Goal: Check status: Check status

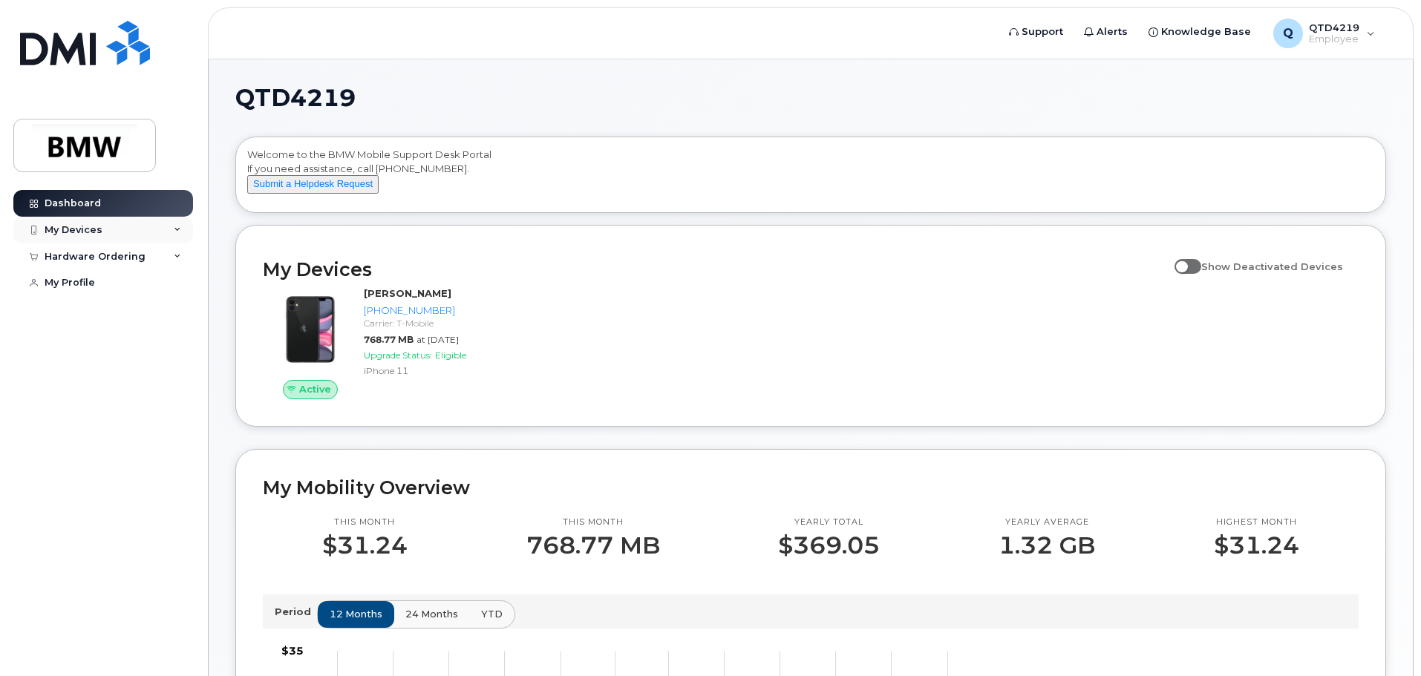
click at [99, 234] on div "My Devices" at bounding box center [74, 230] width 58 height 12
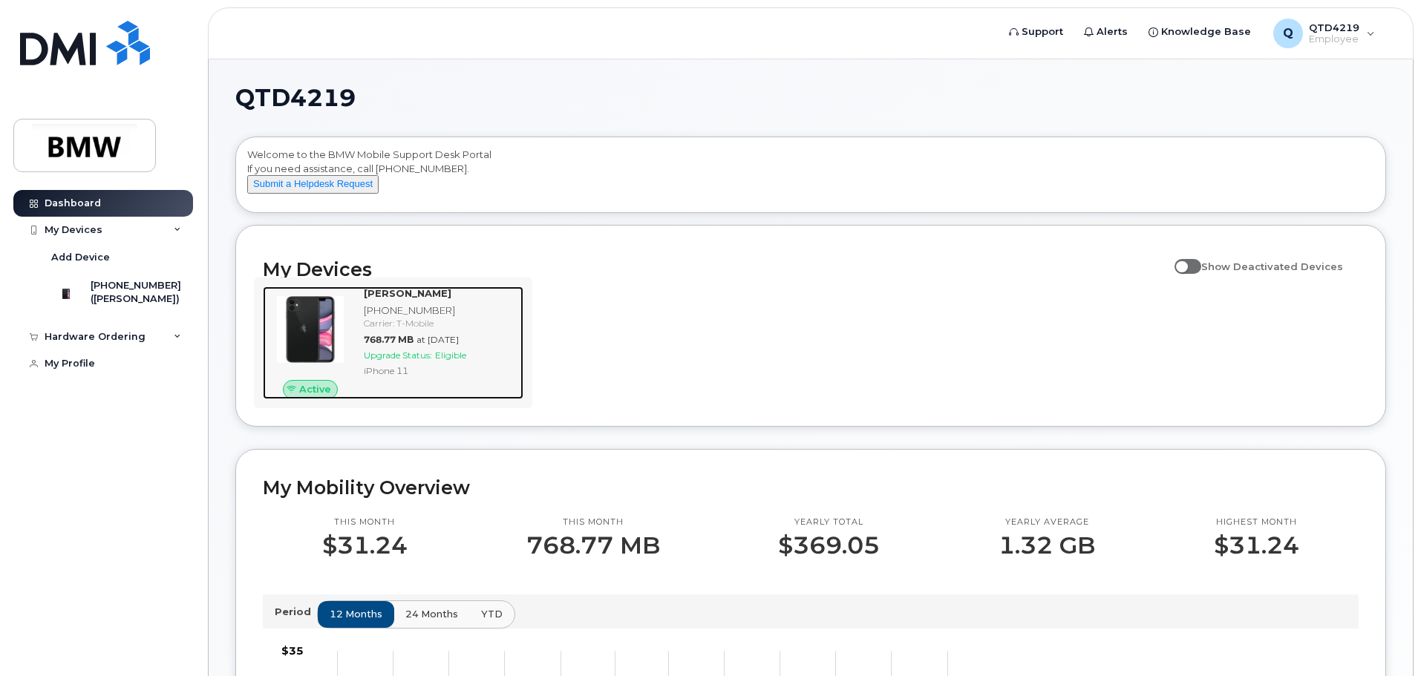
click at [445, 318] on div "[PHONE_NUMBER]" at bounding box center [441, 311] width 154 height 14
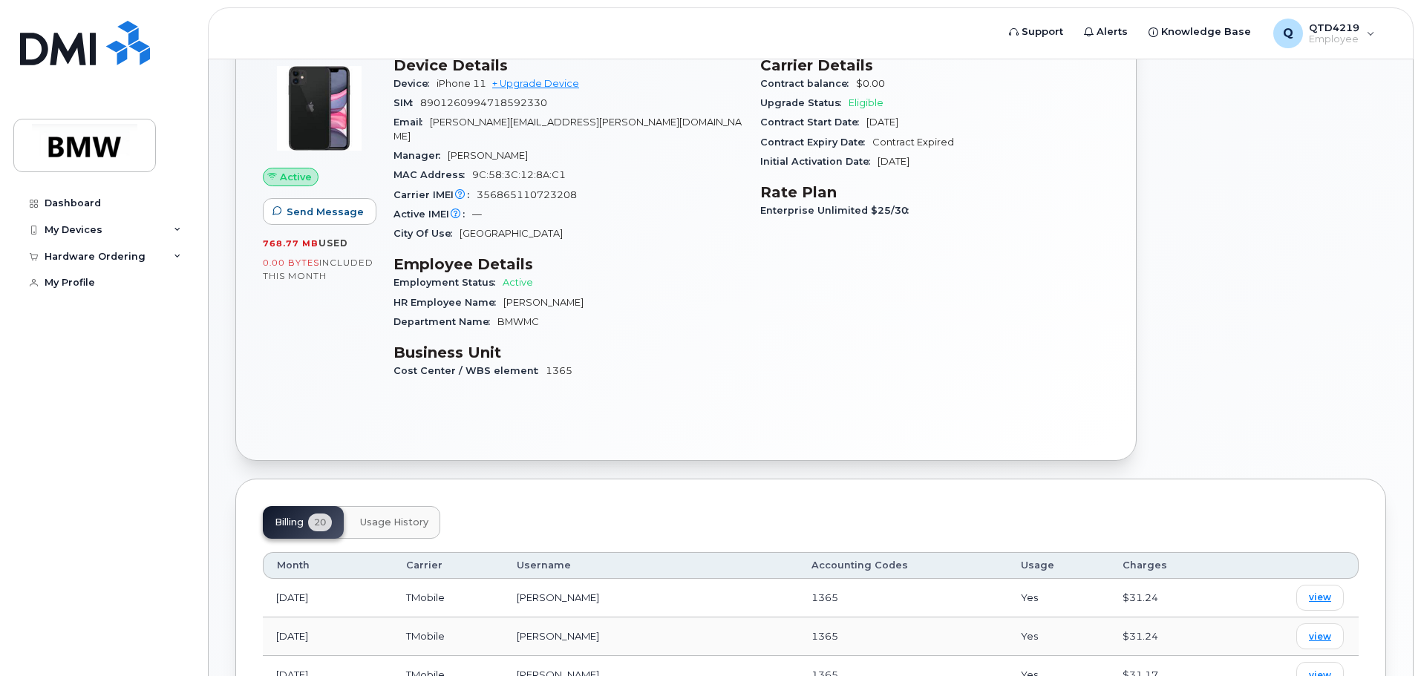
scroll to position [164, 0]
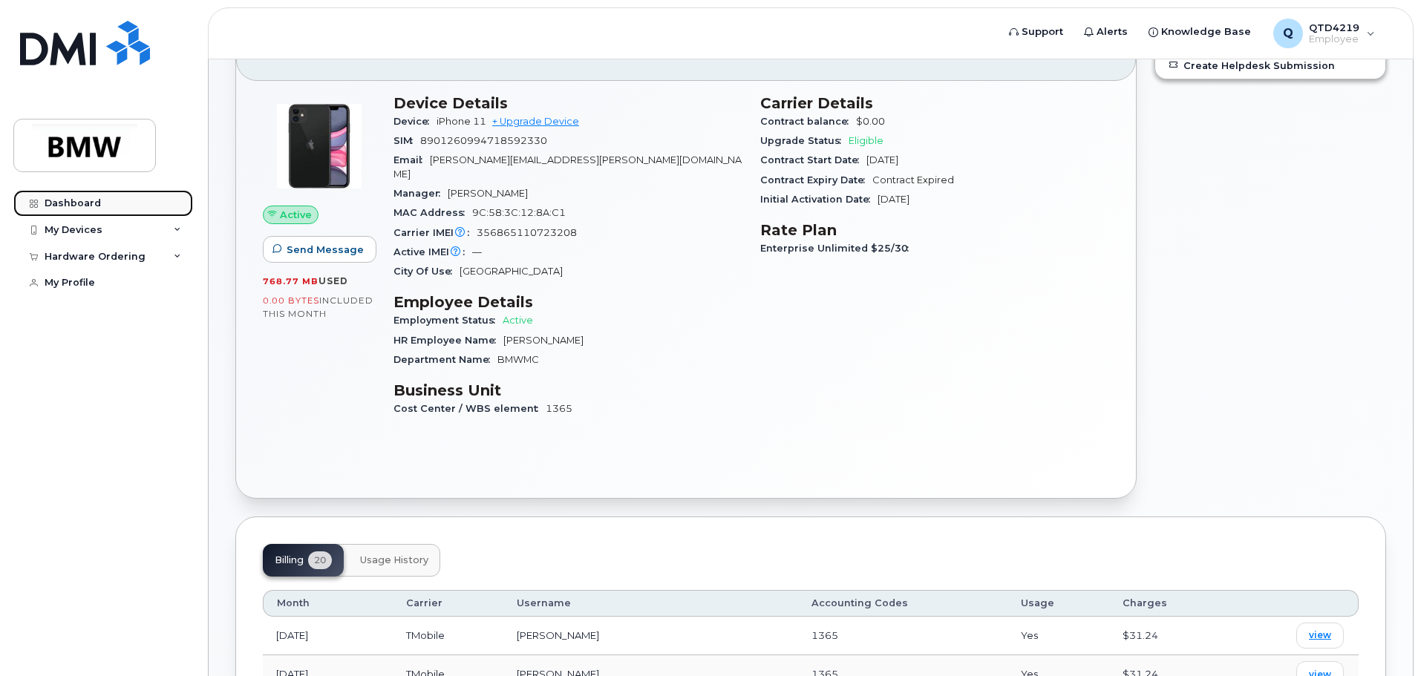
click at [83, 206] on div "Dashboard" at bounding box center [73, 204] width 56 height 12
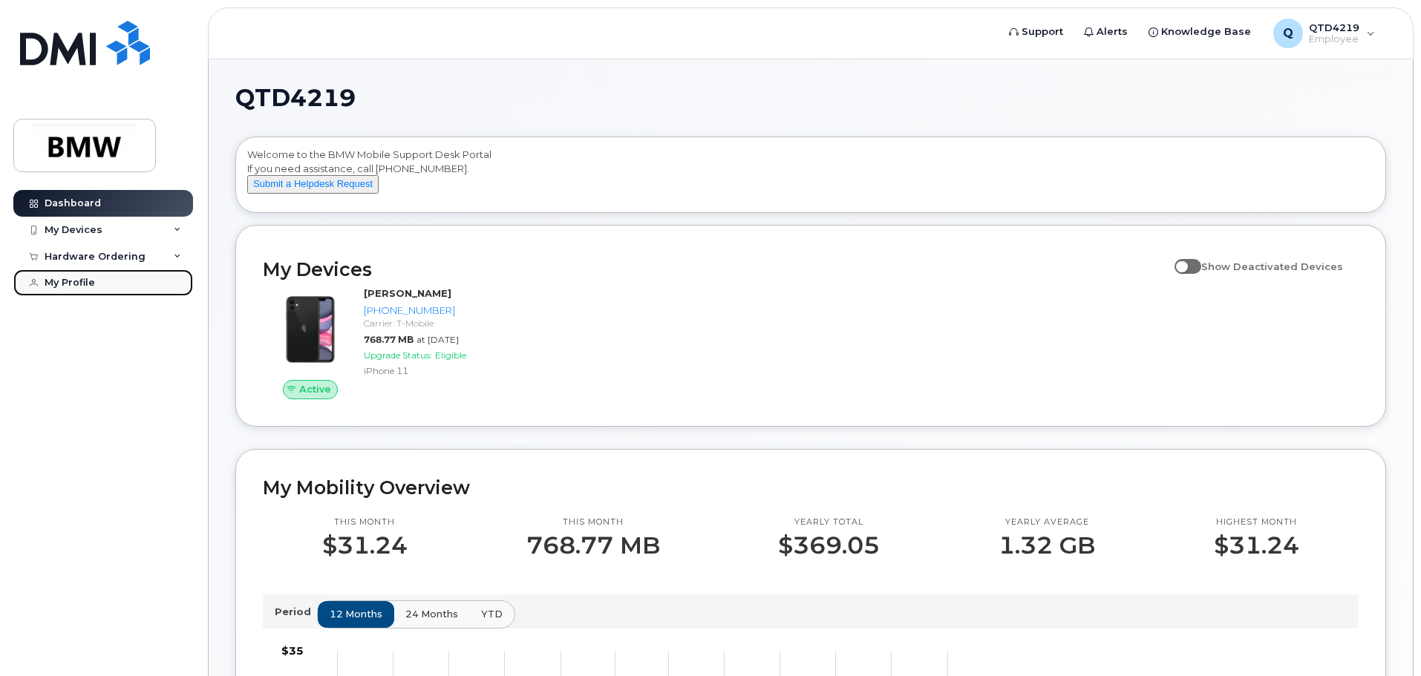
click at [71, 286] on div "My Profile" at bounding box center [70, 283] width 50 height 12
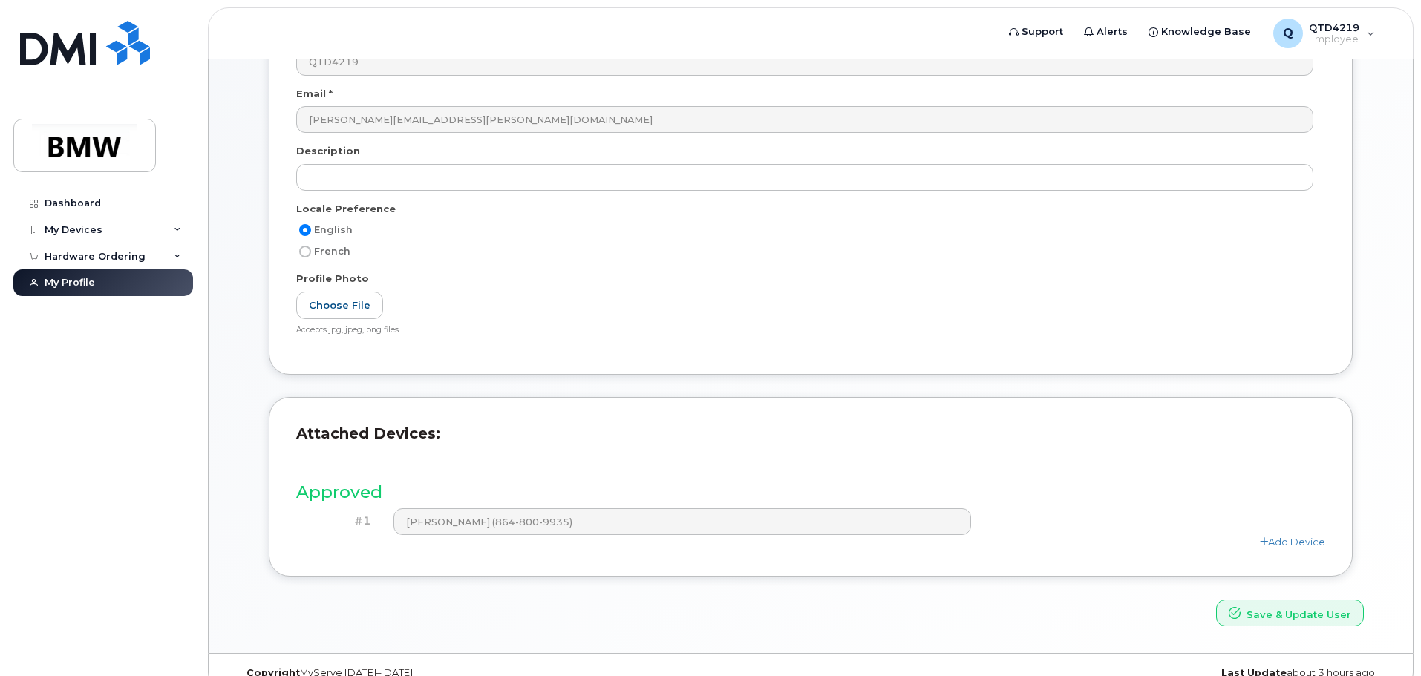
scroll to position [281, 0]
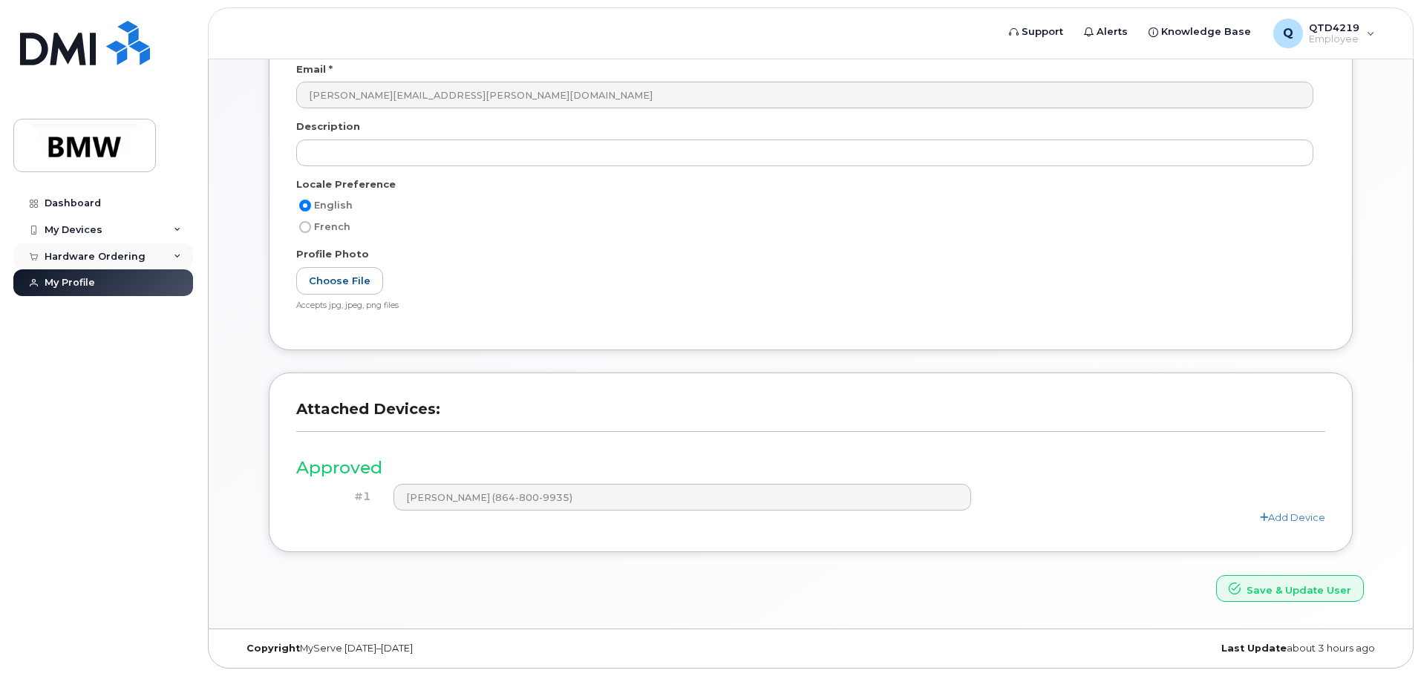
click at [123, 262] on div "Hardware Ordering" at bounding box center [95, 257] width 101 height 12
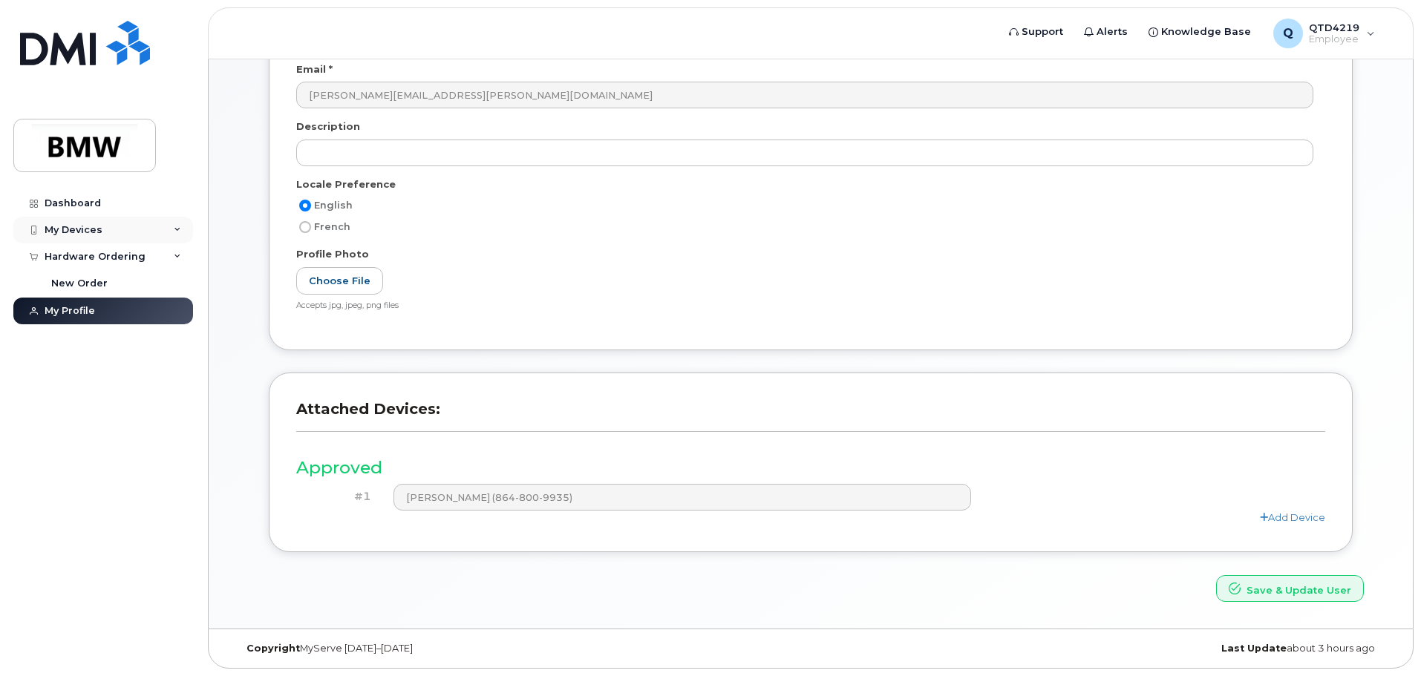
click at [140, 235] on div "My Devices" at bounding box center [103, 230] width 180 height 27
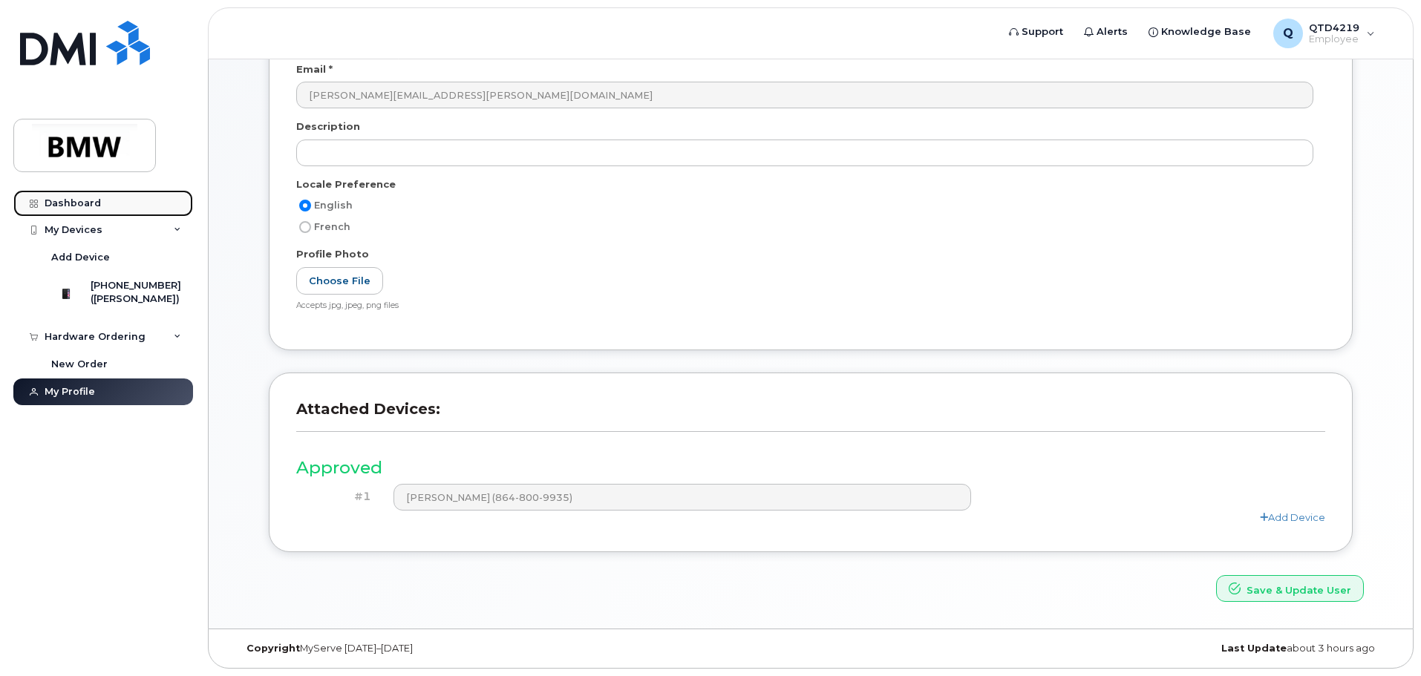
click at [96, 204] on div "Dashboard" at bounding box center [73, 204] width 56 height 12
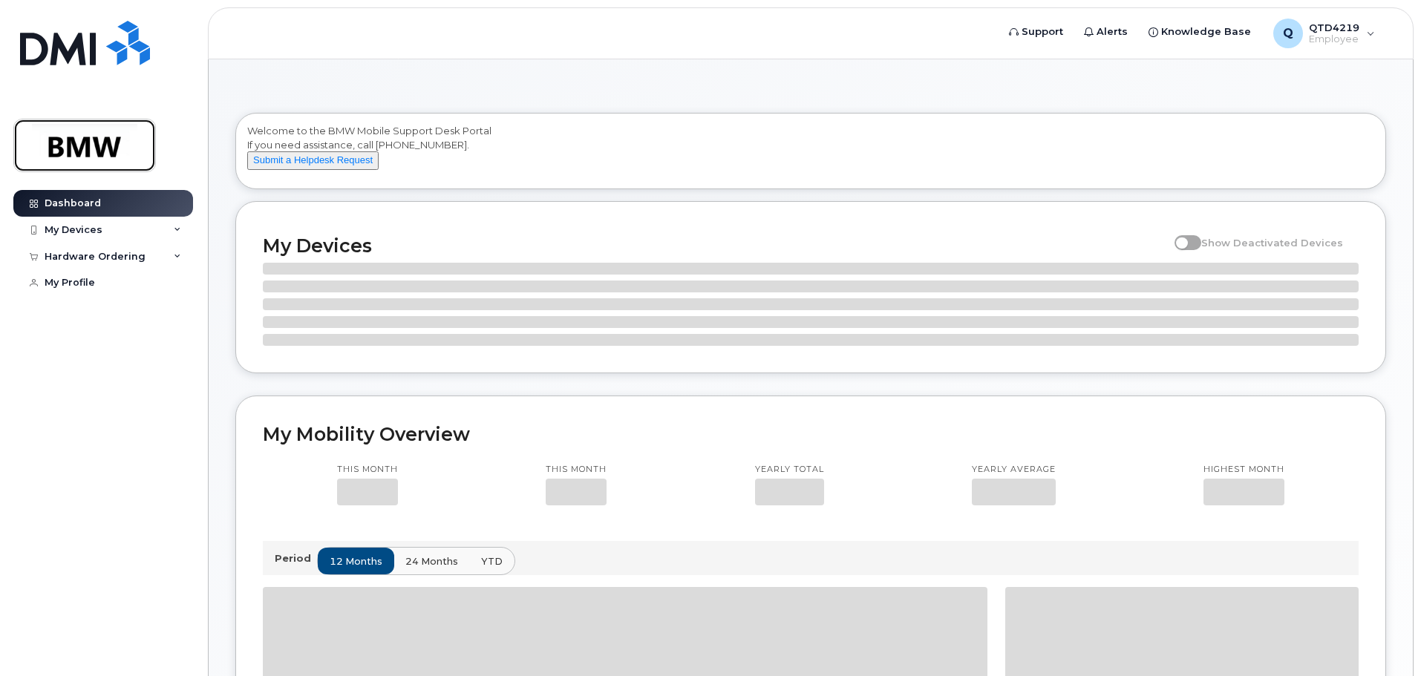
click at [106, 143] on img at bounding box center [84, 145] width 114 height 43
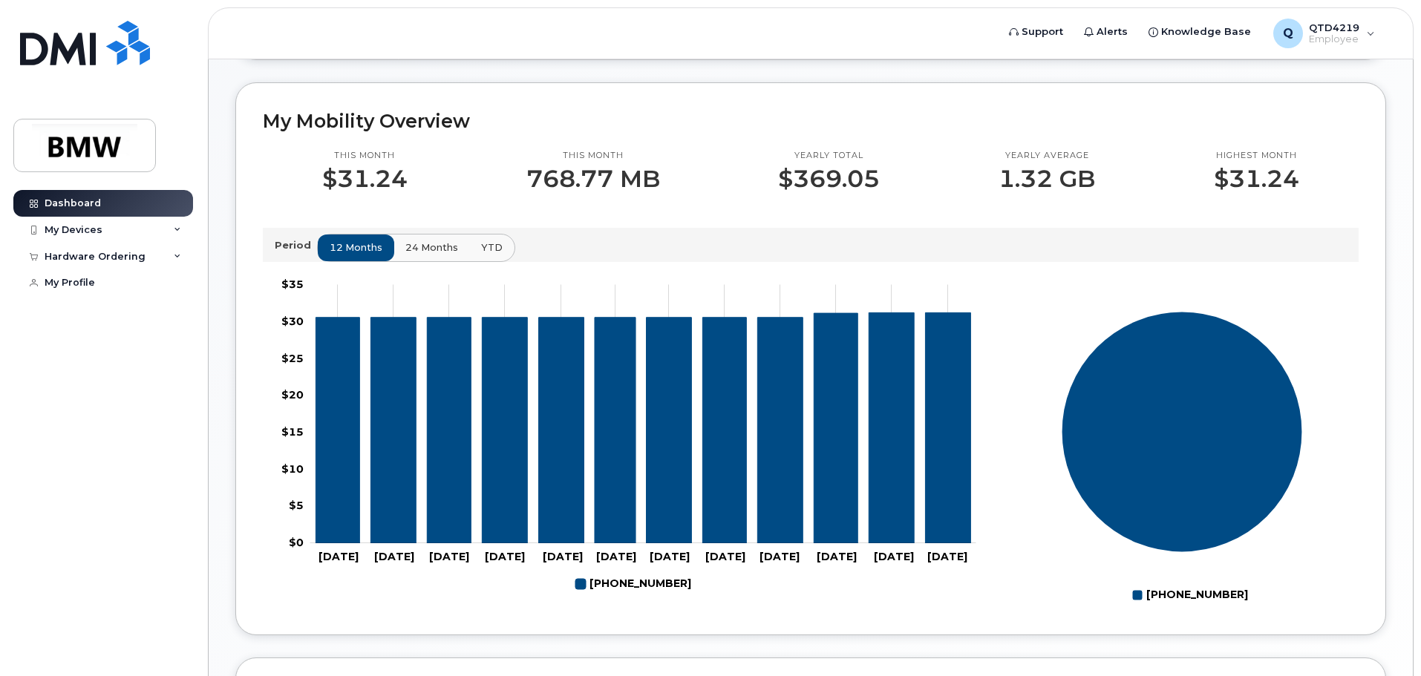
scroll to position [149, 0]
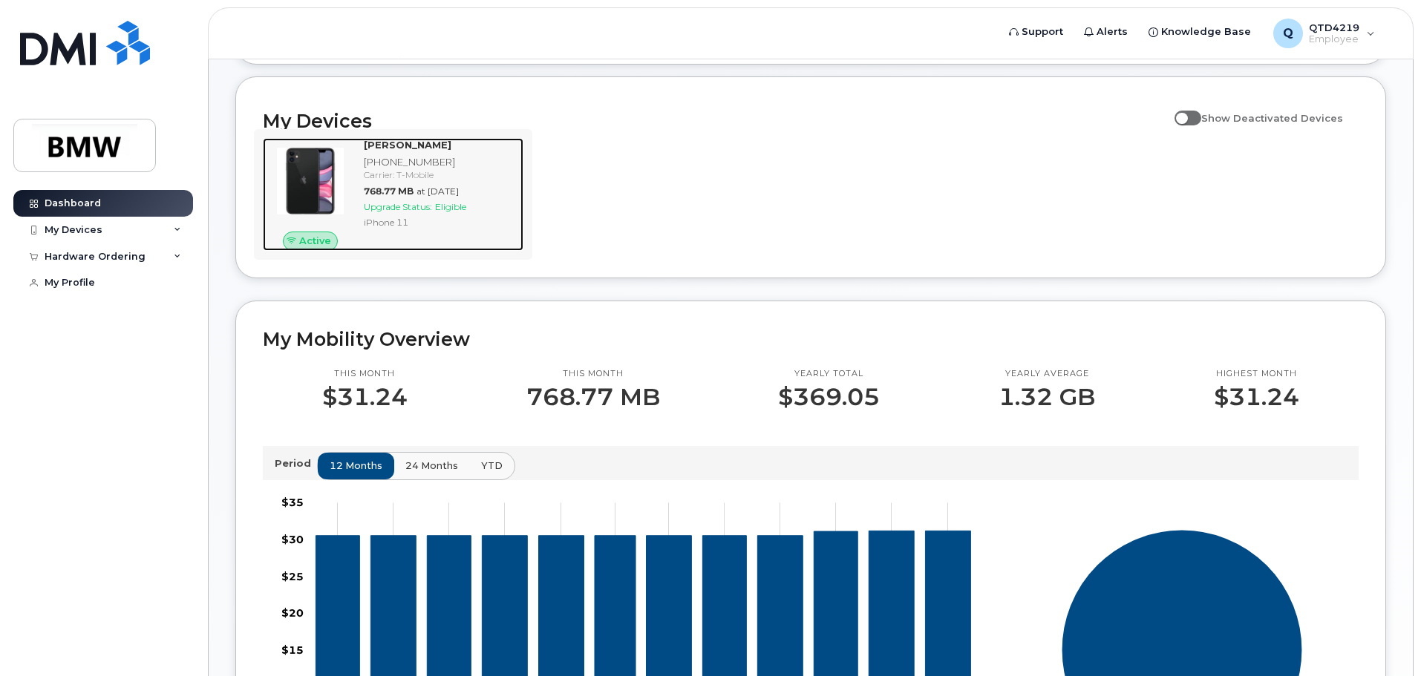
click at [424, 197] on span "at Aug 01, 2025" at bounding box center [438, 191] width 42 height 11
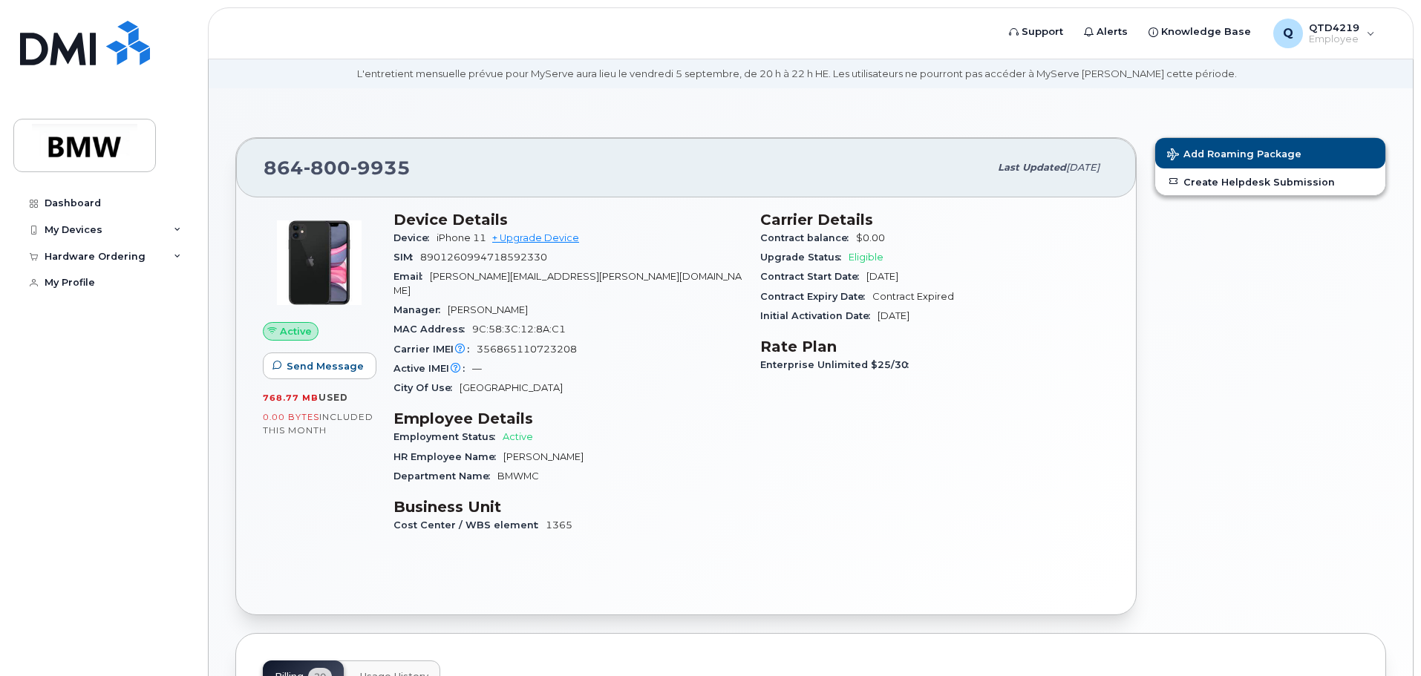
scroll to position [74, 0]
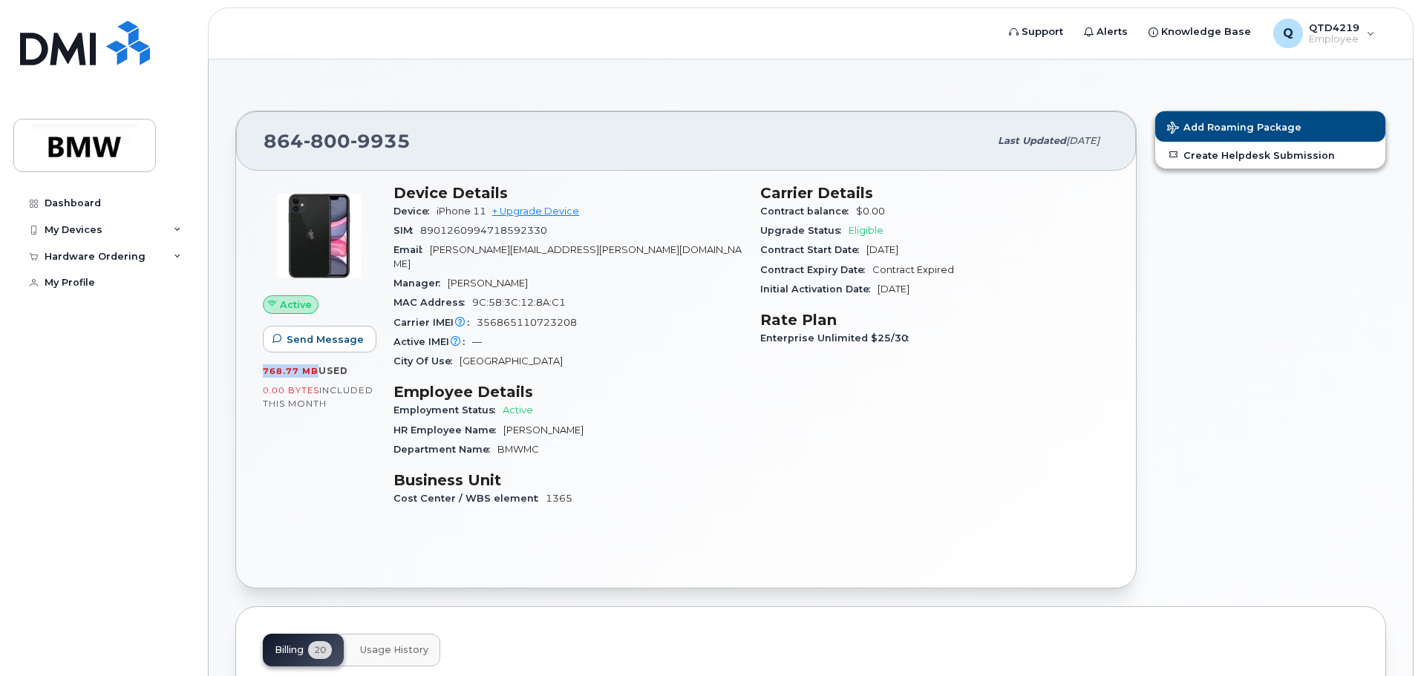
drag, startPoint x: 257, startPoint y: 370, endPoint x: 313, endPoint y: 368, distance: 56.4
click at [313, 368] on div "Active Send Message 768.77 MB  used 0.00 Bytes  included this month" at bounding box center [319, 352] width 131 height 355
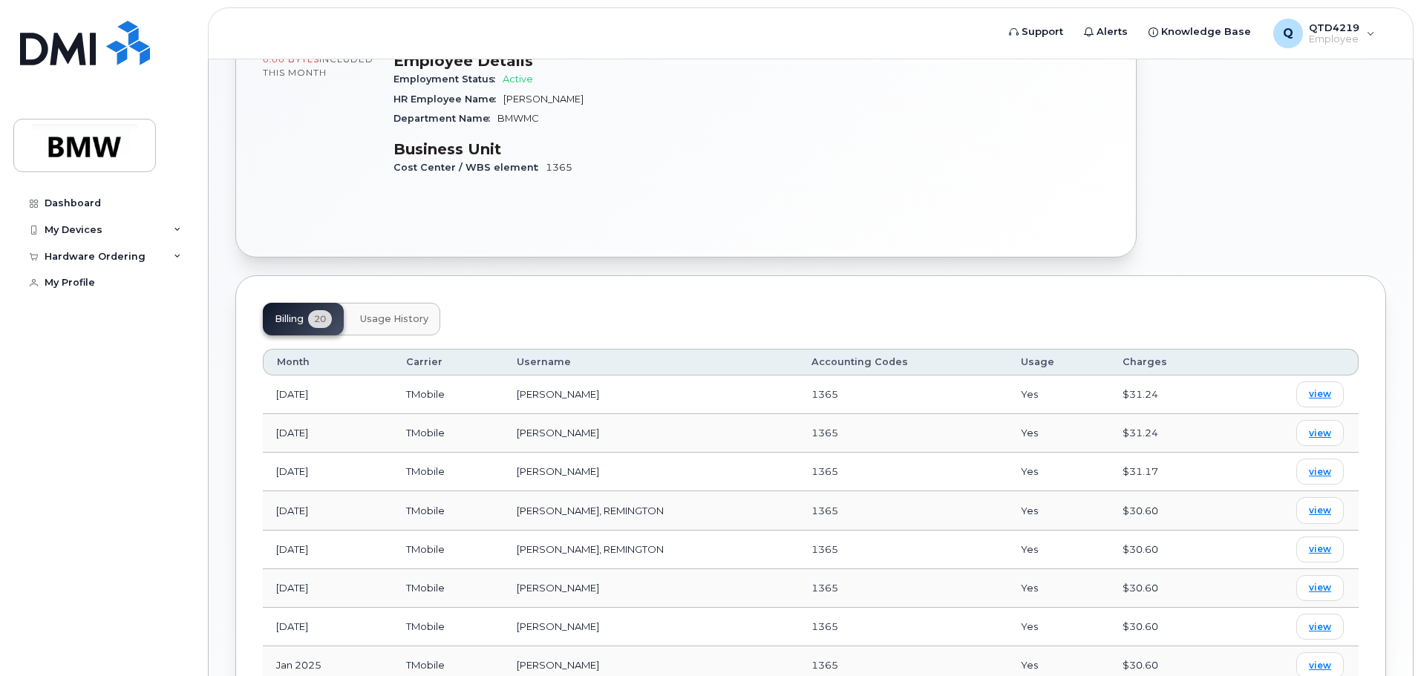
scroll to position [446, 0]
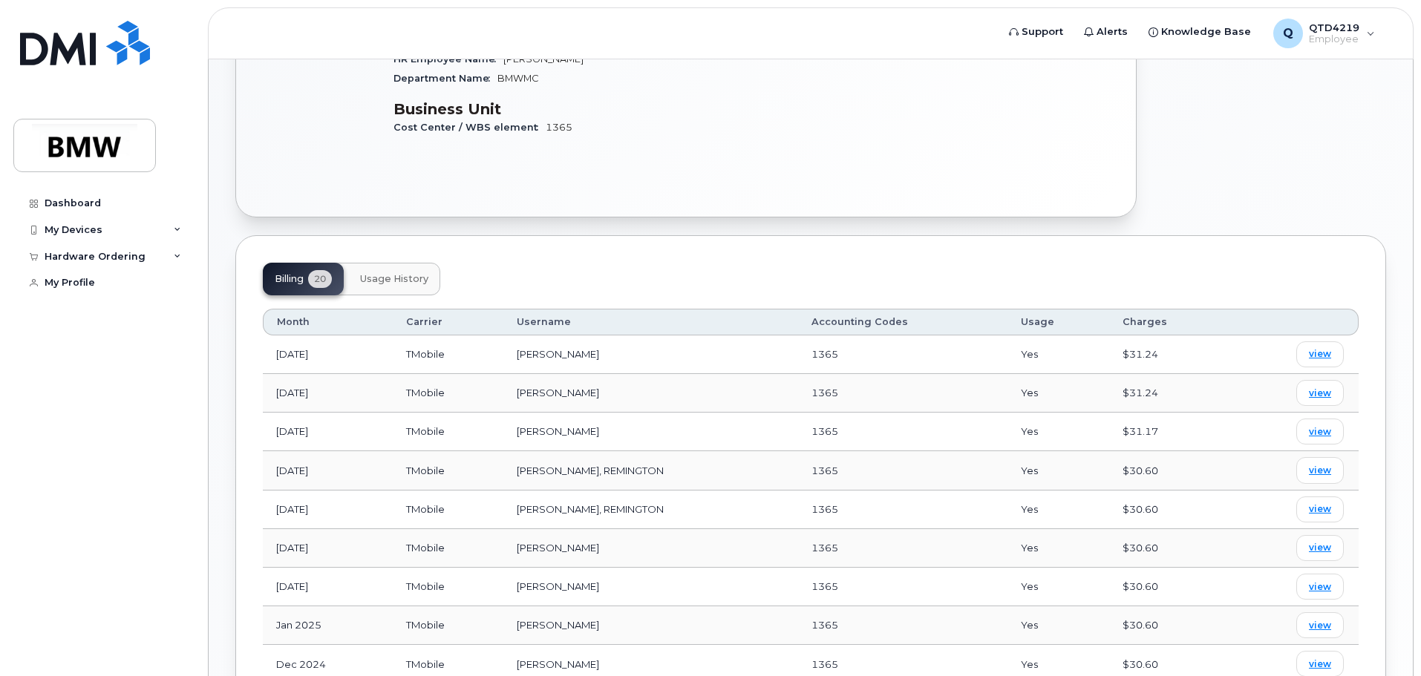
click at [408, 273] on span "Usage History" at bounding box center [394, 279] width 68 height 12
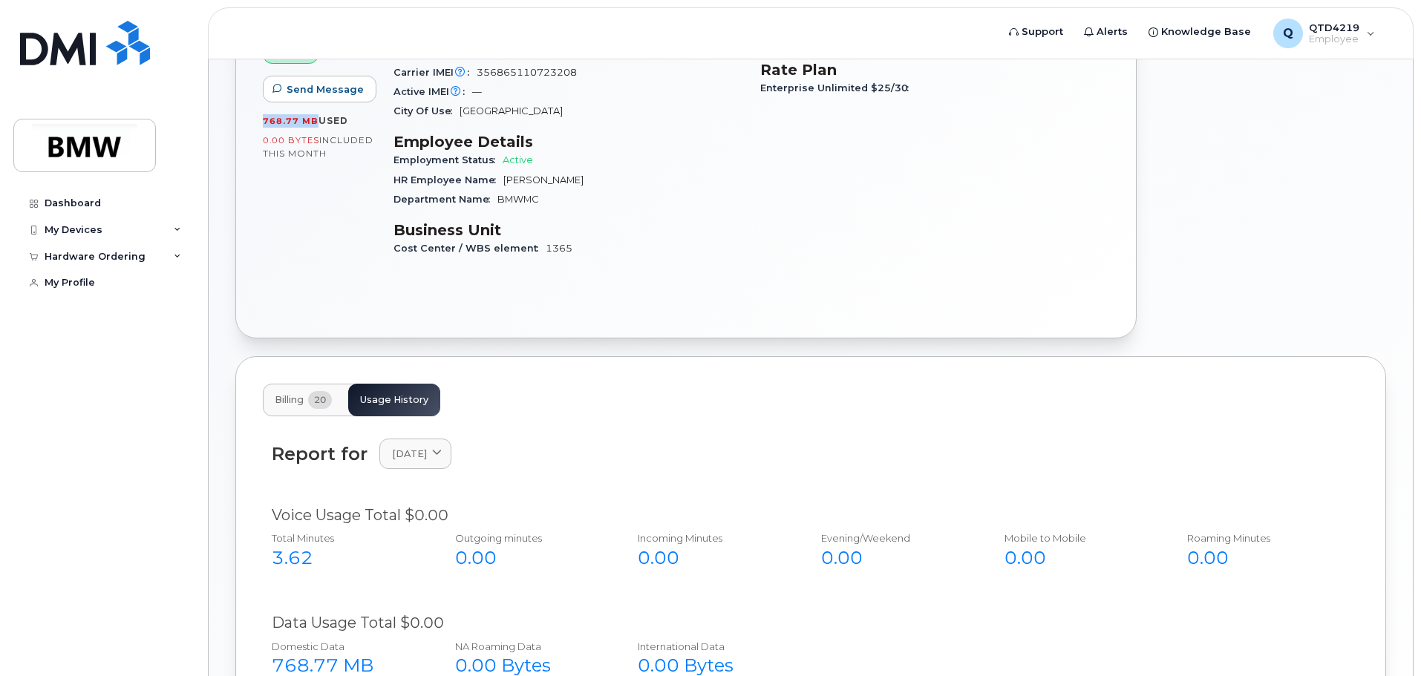
scroll to position [282, 0]
